Goal: Check status: Check status

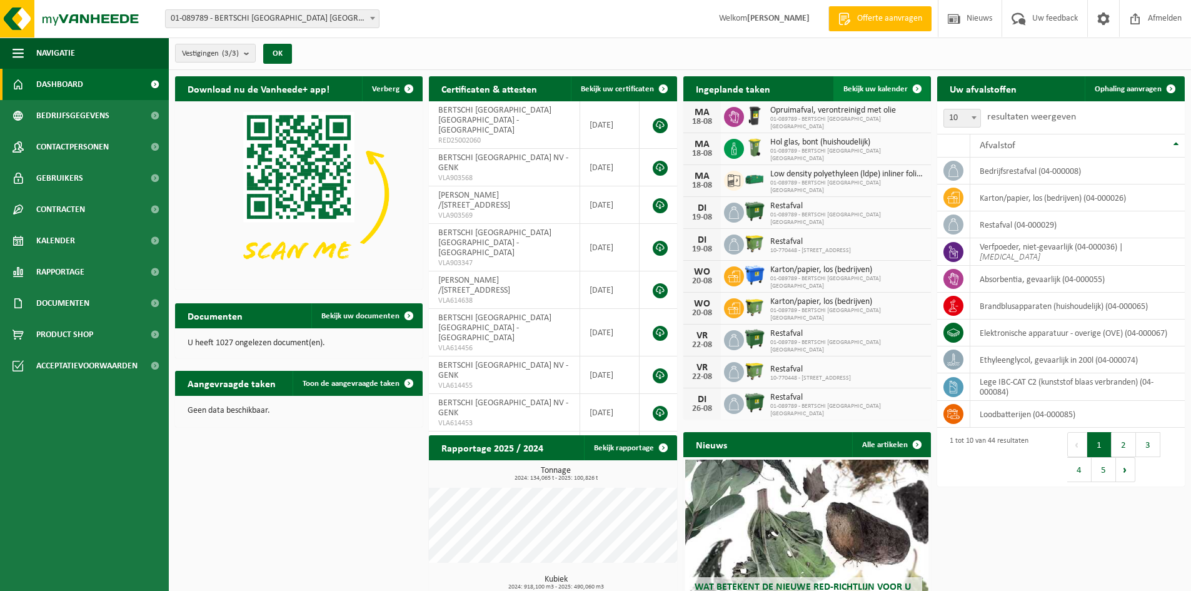
click at [862, 91] on span "Bekijk uw kalender" at bounding box center [875, 89] width 64 height 8
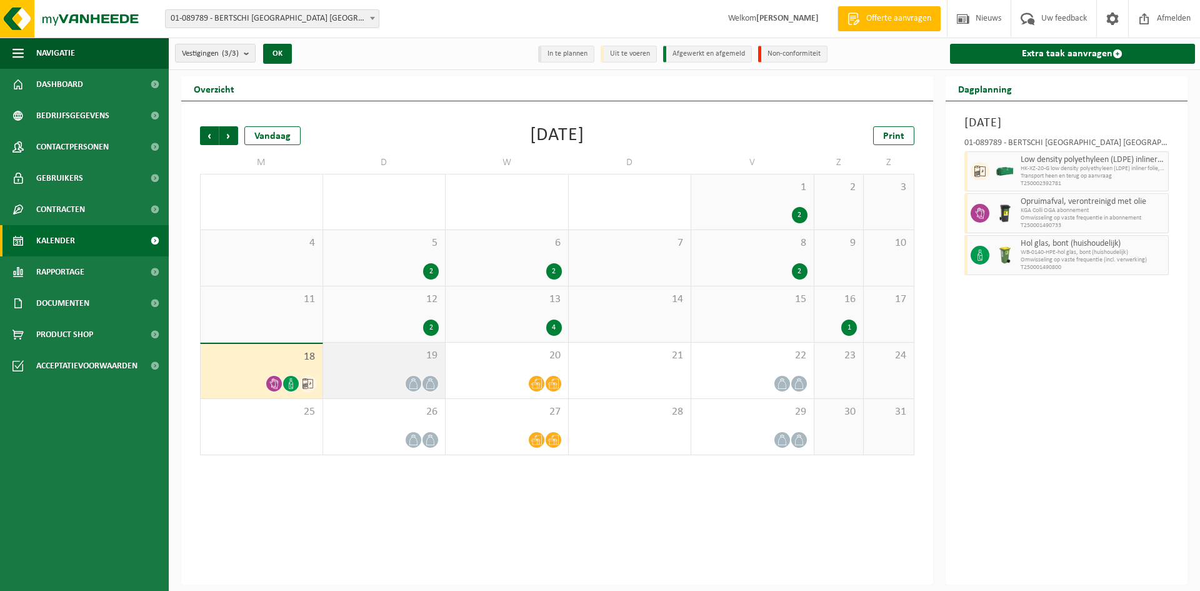
click at [401, 376] on div at bounding box center [384, 383] width 110 height 17
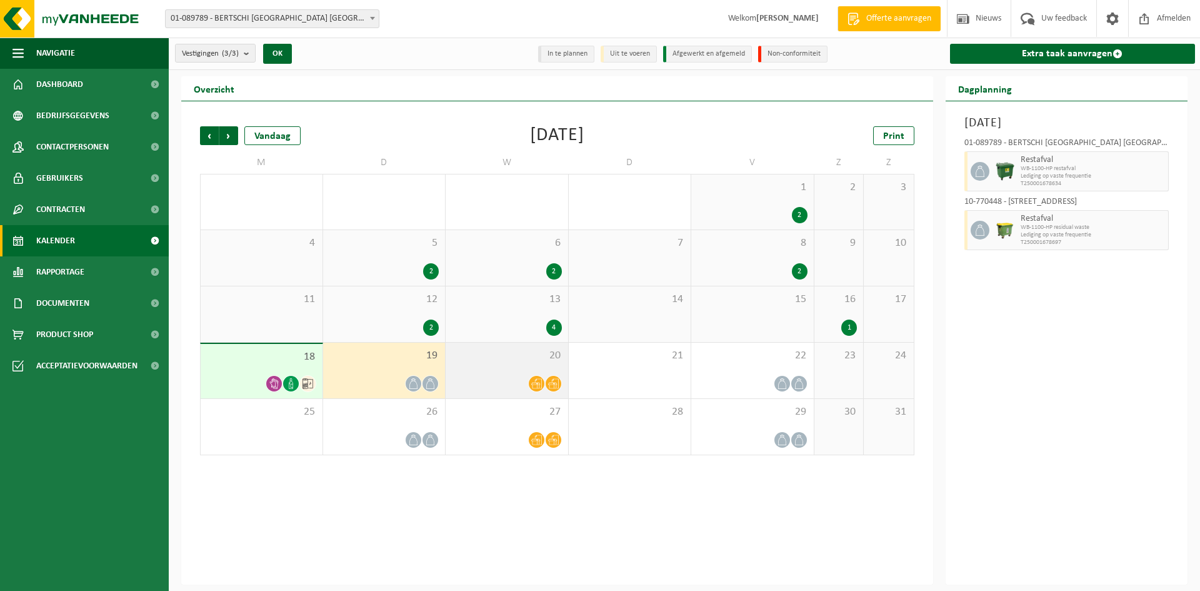
click at [487, 368] on div "20" at bounding box center [507, 371] width 123 height 56
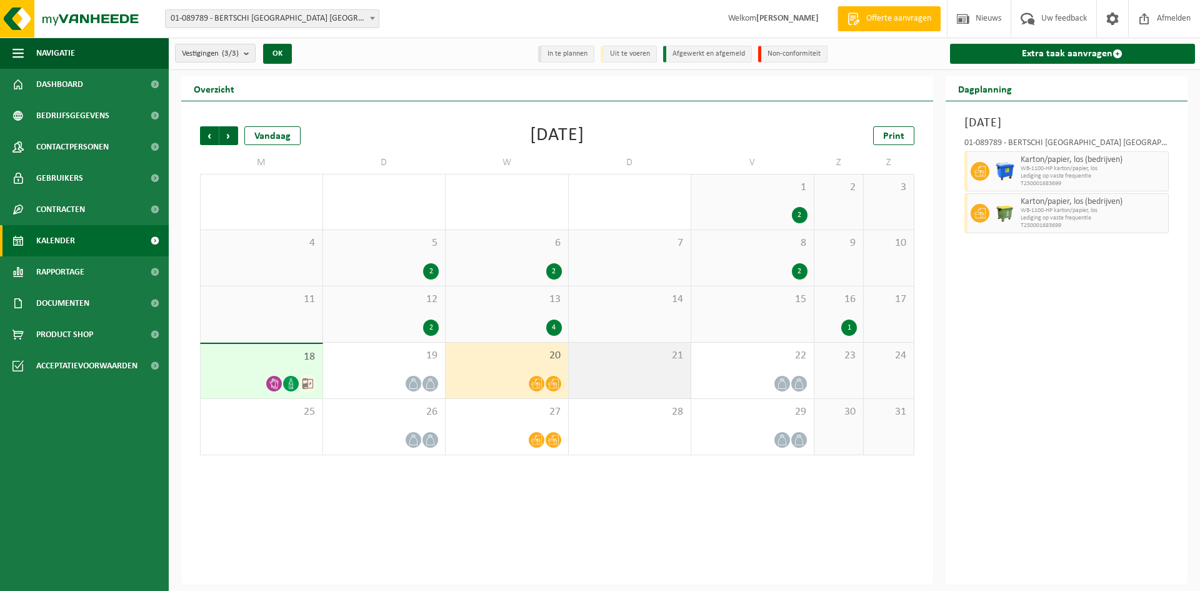
click at [644, 343] on div "21" at bounding box center [630, 371] width 123 height 56
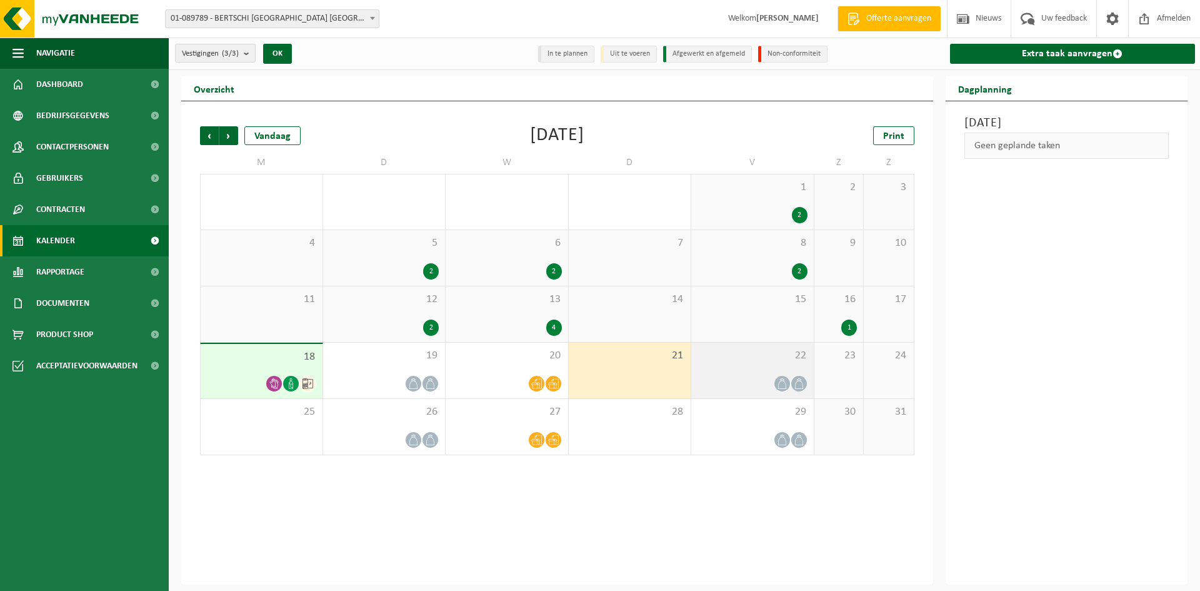
click at [768, 360] on span "22" at bounding box center [753, 356] width 110 height 14
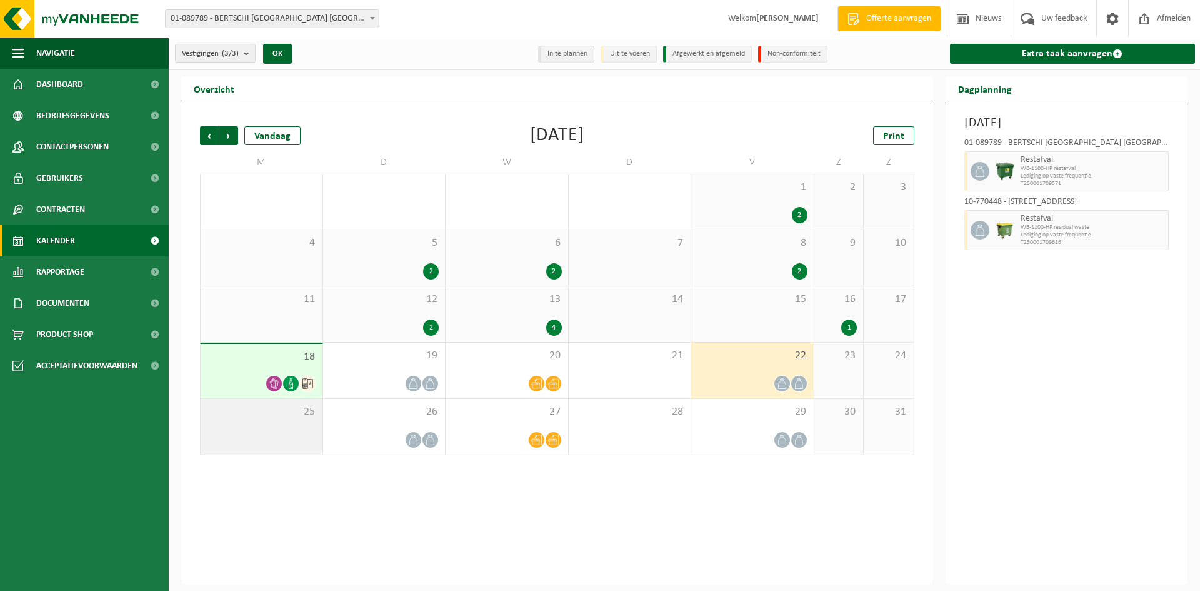
click at [284, 441] on div "25" at bounding box center [262, 427] width 122 height 56
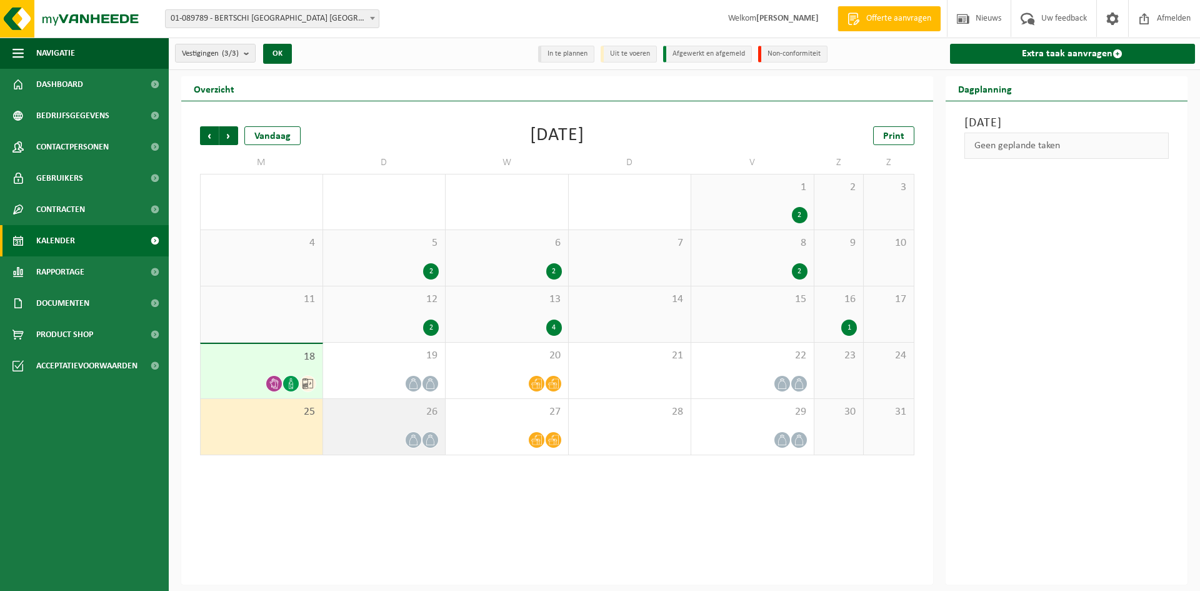
click at [391, 425] on div "26" at bounding box center [384, 427] width 123 height 56
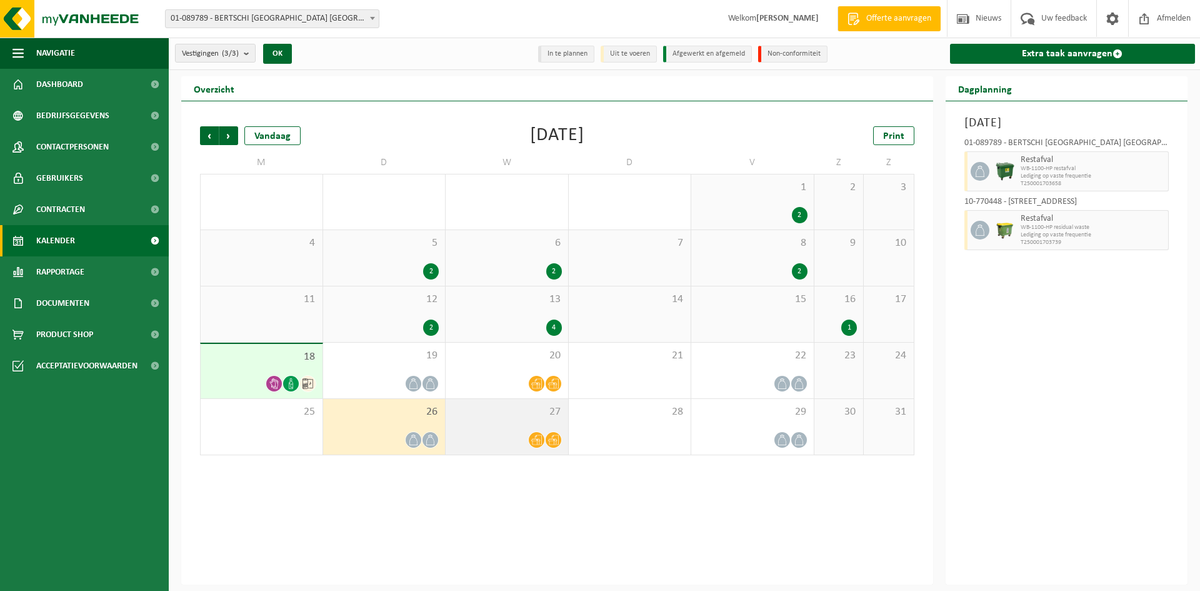
click at [490, 422] on div "27" at bounding box center [507, 427] width 123 height 56
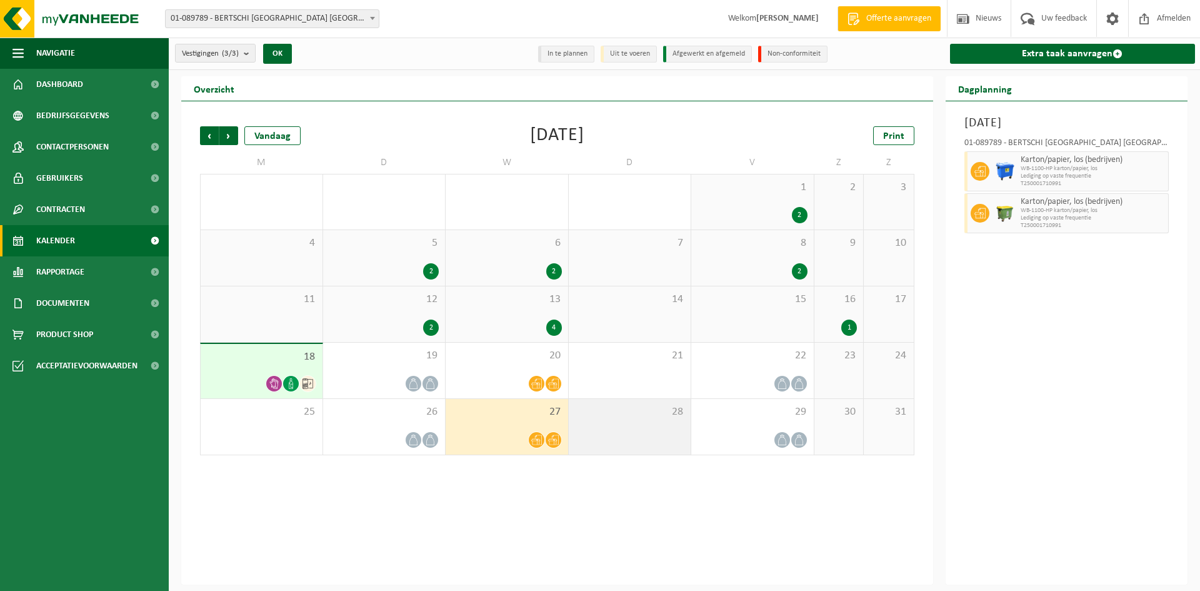
click at [624, 419] on div "28" at bounding box center [630, 427] width 123 height 56
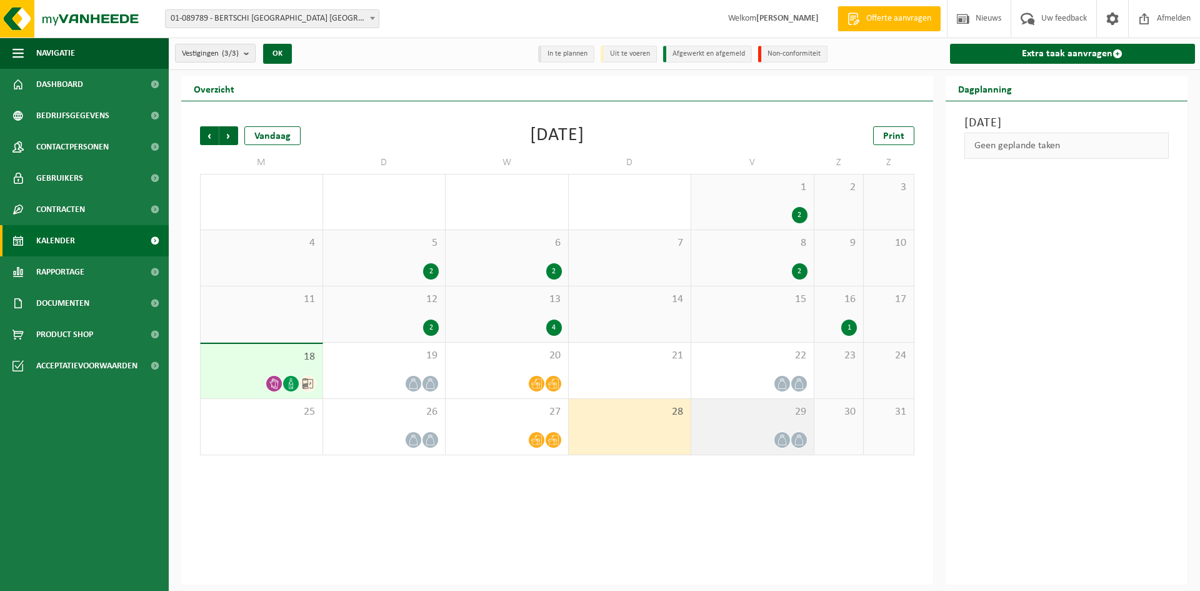
click at [743, 429] on div "29" at bounding box center [753, 427] width 123 height 56
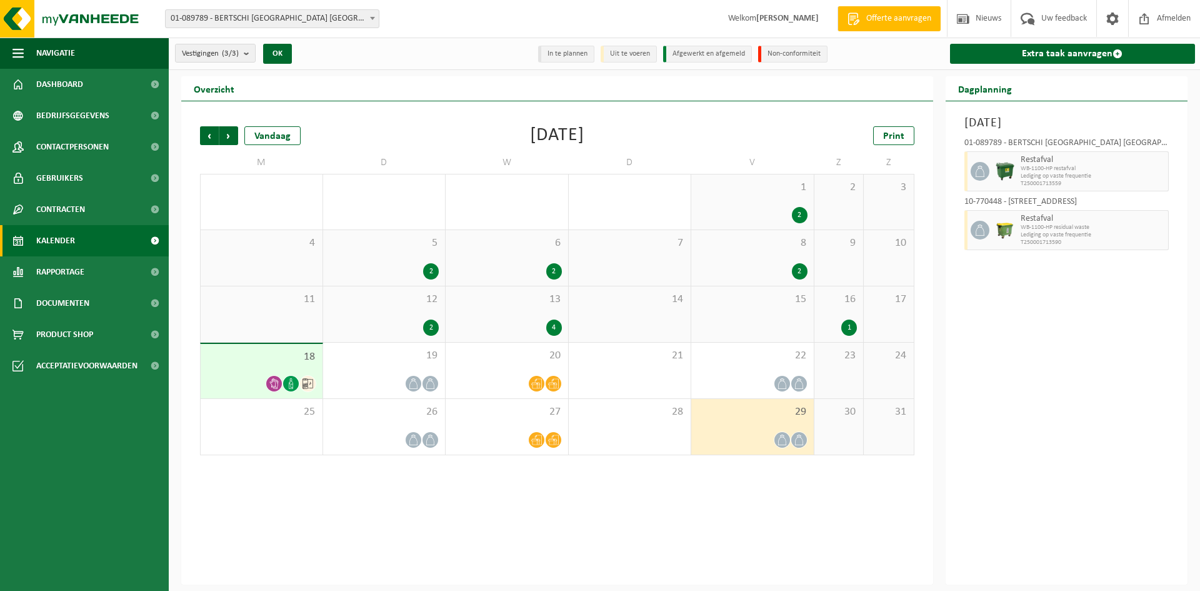
click at [558, 315] on div "13 4" at bounding box center [507, 314] width 123 height 56
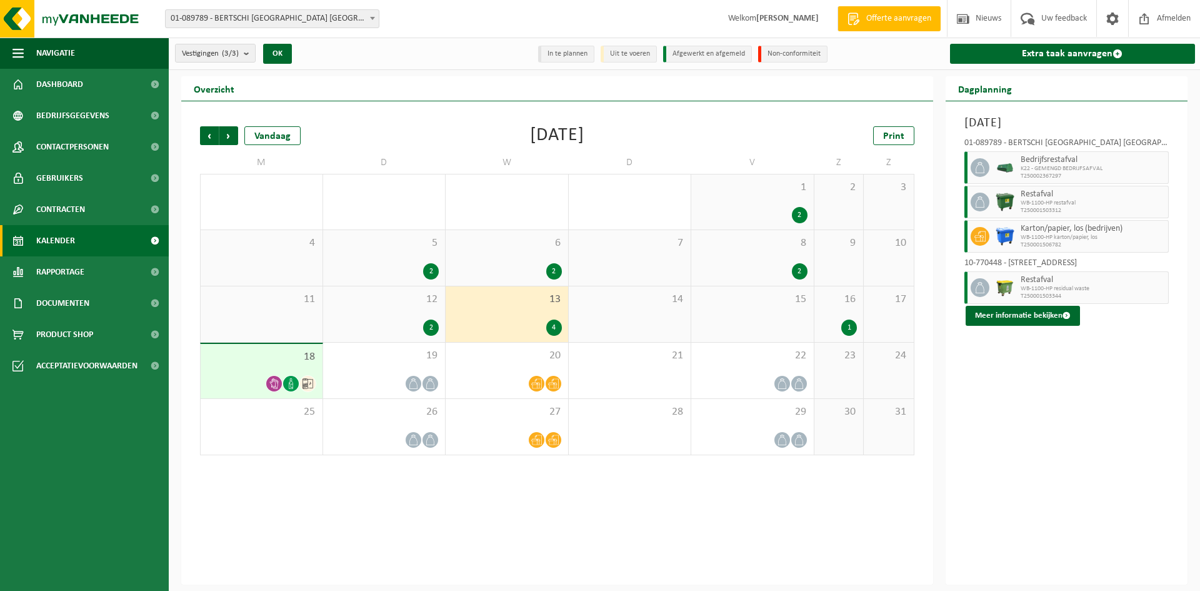
click at [830, 301] on span "16" at bounding box center [839, 300] width 37 height 14
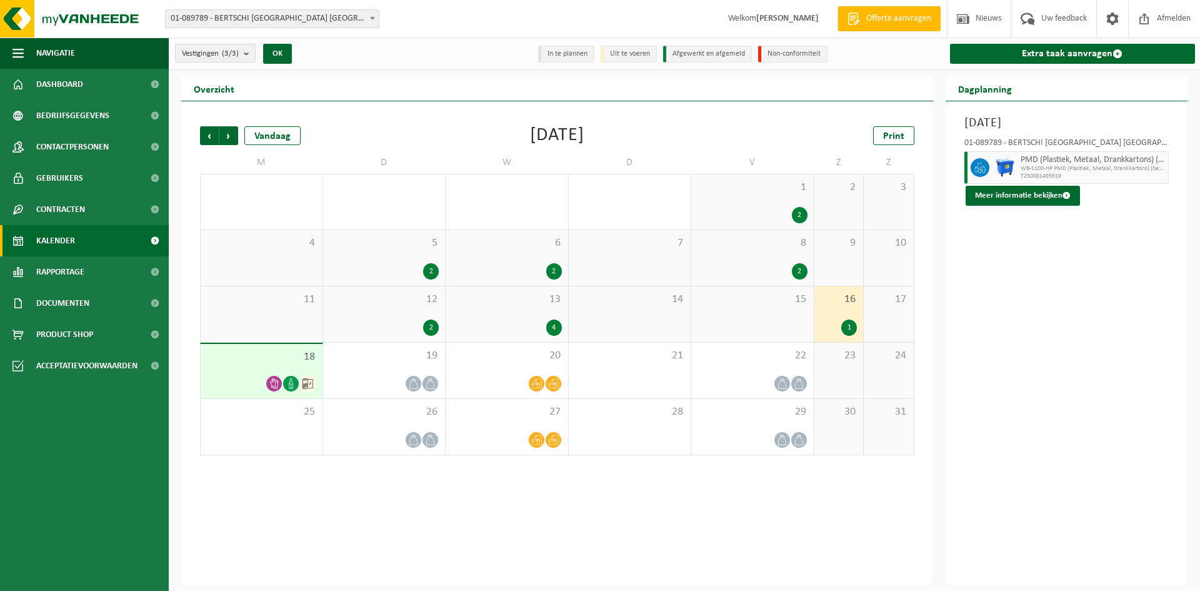
click at [270, 389] on span at bounding box center [274, 384] width 16 height 16
